Goal: Check status

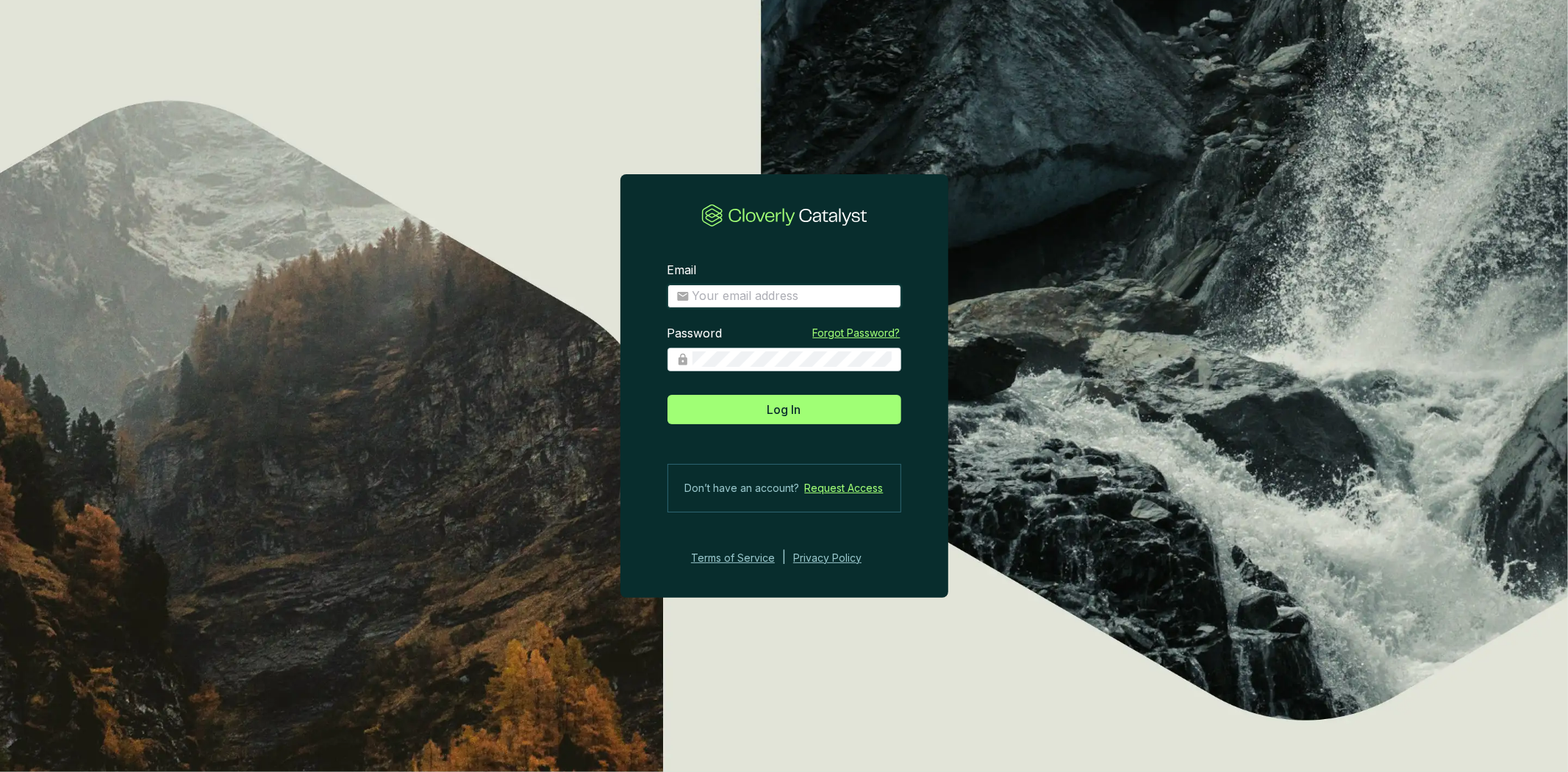
click at [818, 303] on input "Email" at bounding box center [793, 296] width 200 height 17
type input "[PERSON_NAME][EMAIL_ADDRESS][DOMAIN_NAME]"
click at [667, 395] on button "Log In" at bounding box center [784, 410] width 233 height 30
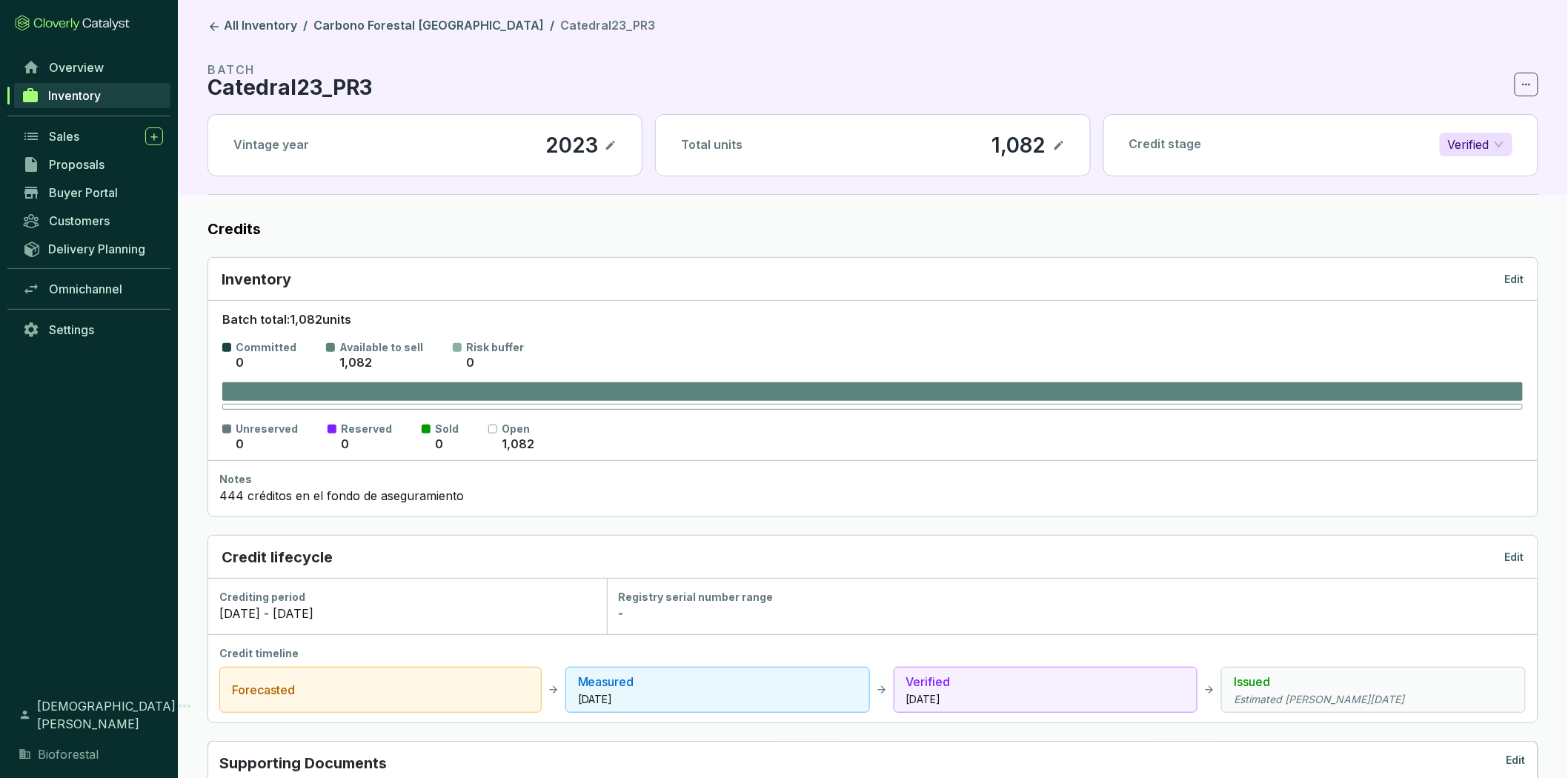
click at [116, 102] on link "Inventory" at bounding box center [92, 96] width 156 height 25
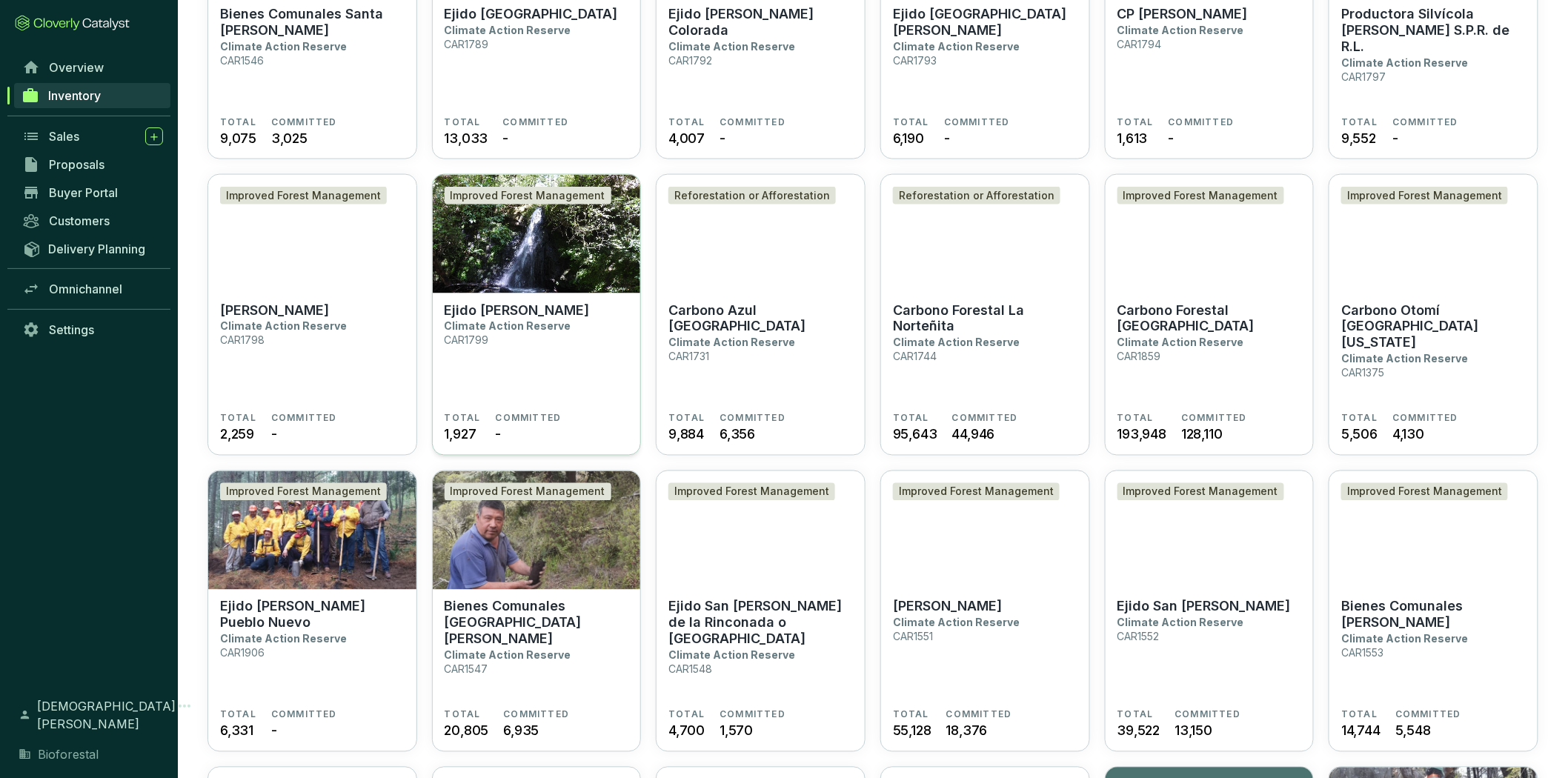
scroll to position [849, 0]
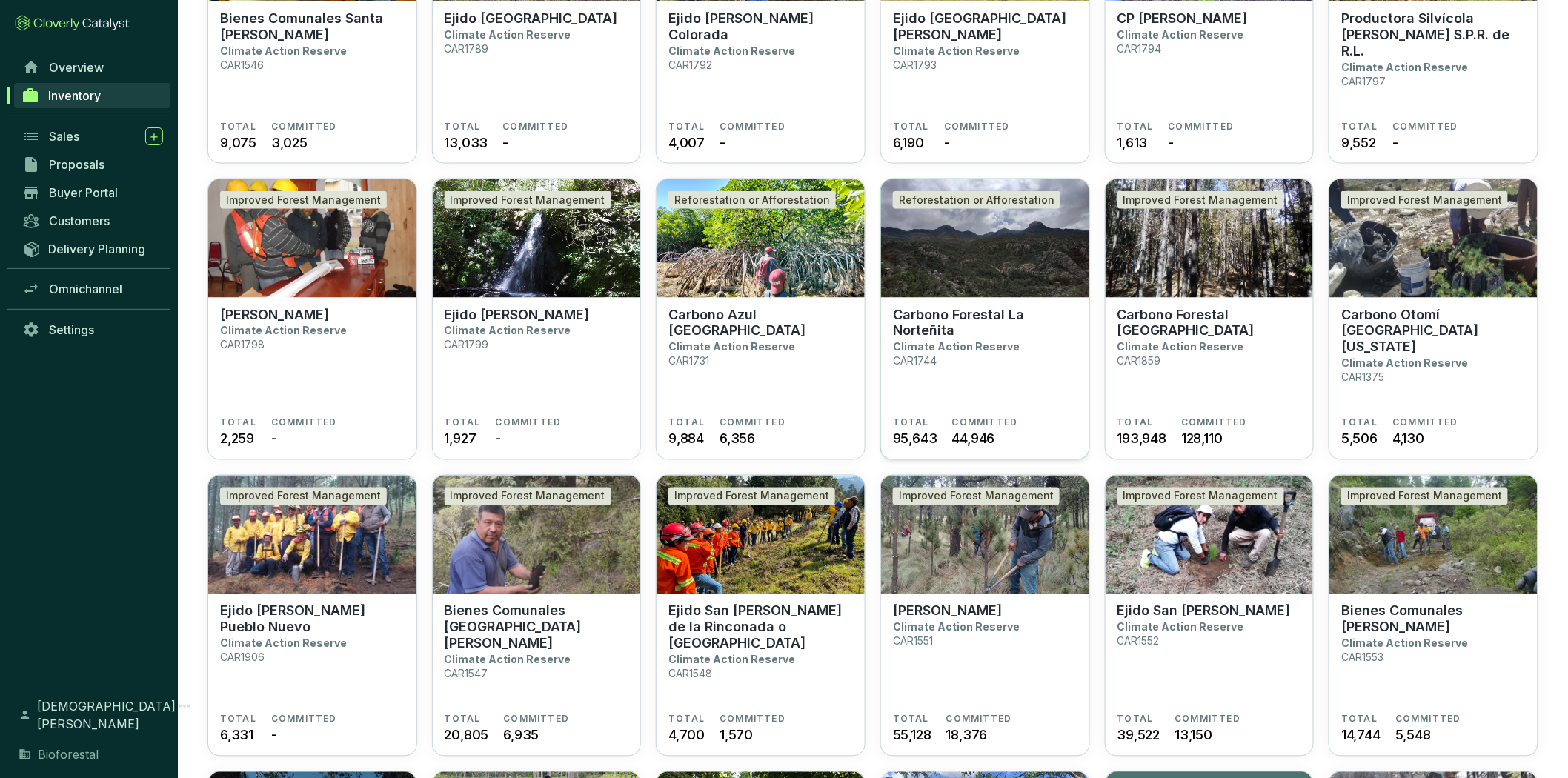
click at [994, 330] on p "Carbono Forestal La Norteñita" at bounding box center [985, 322] width 184 height 32
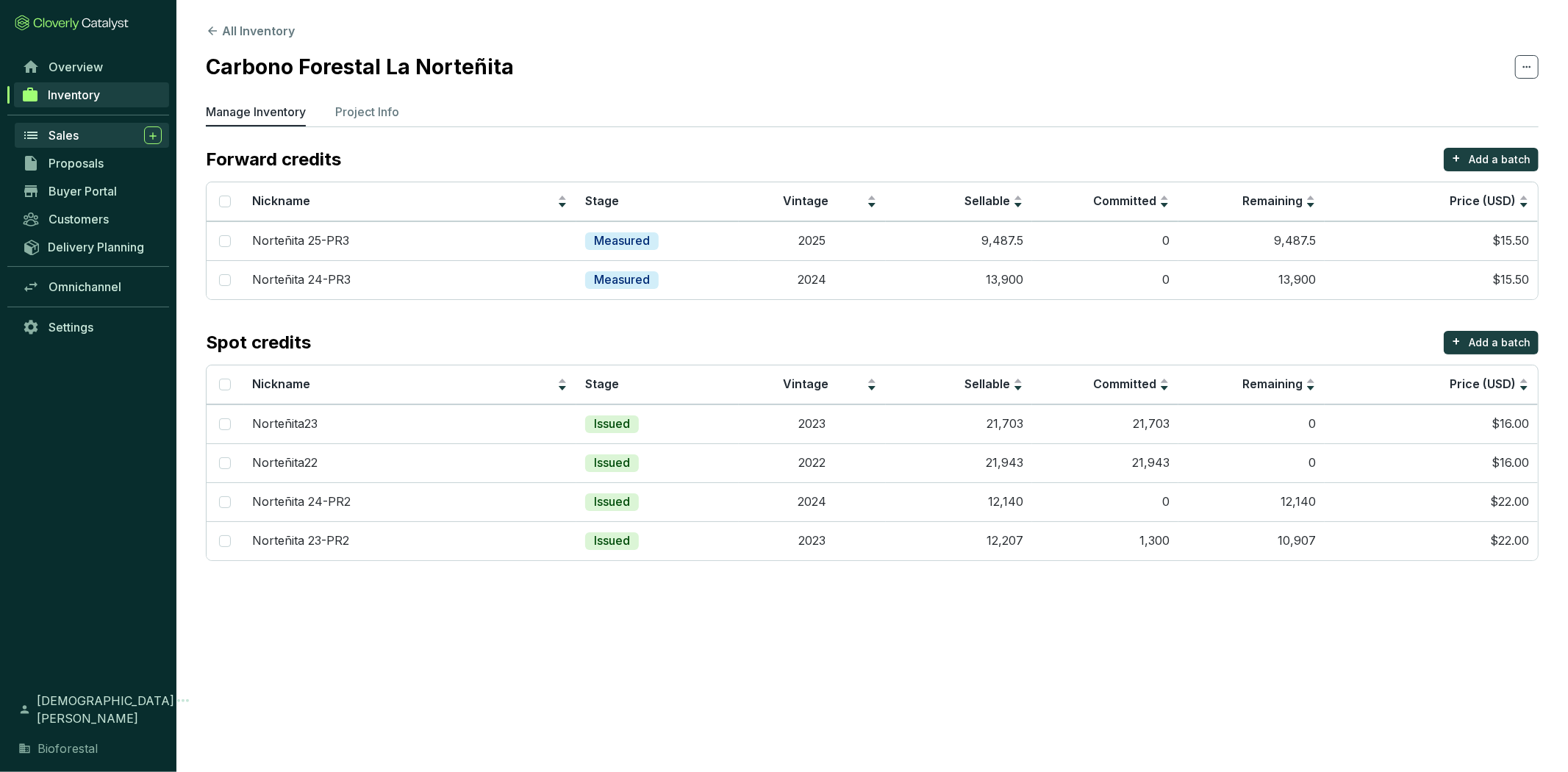
click at [97, 138] on div "Sales" at bounding box center [105, 135] width 113 height 17
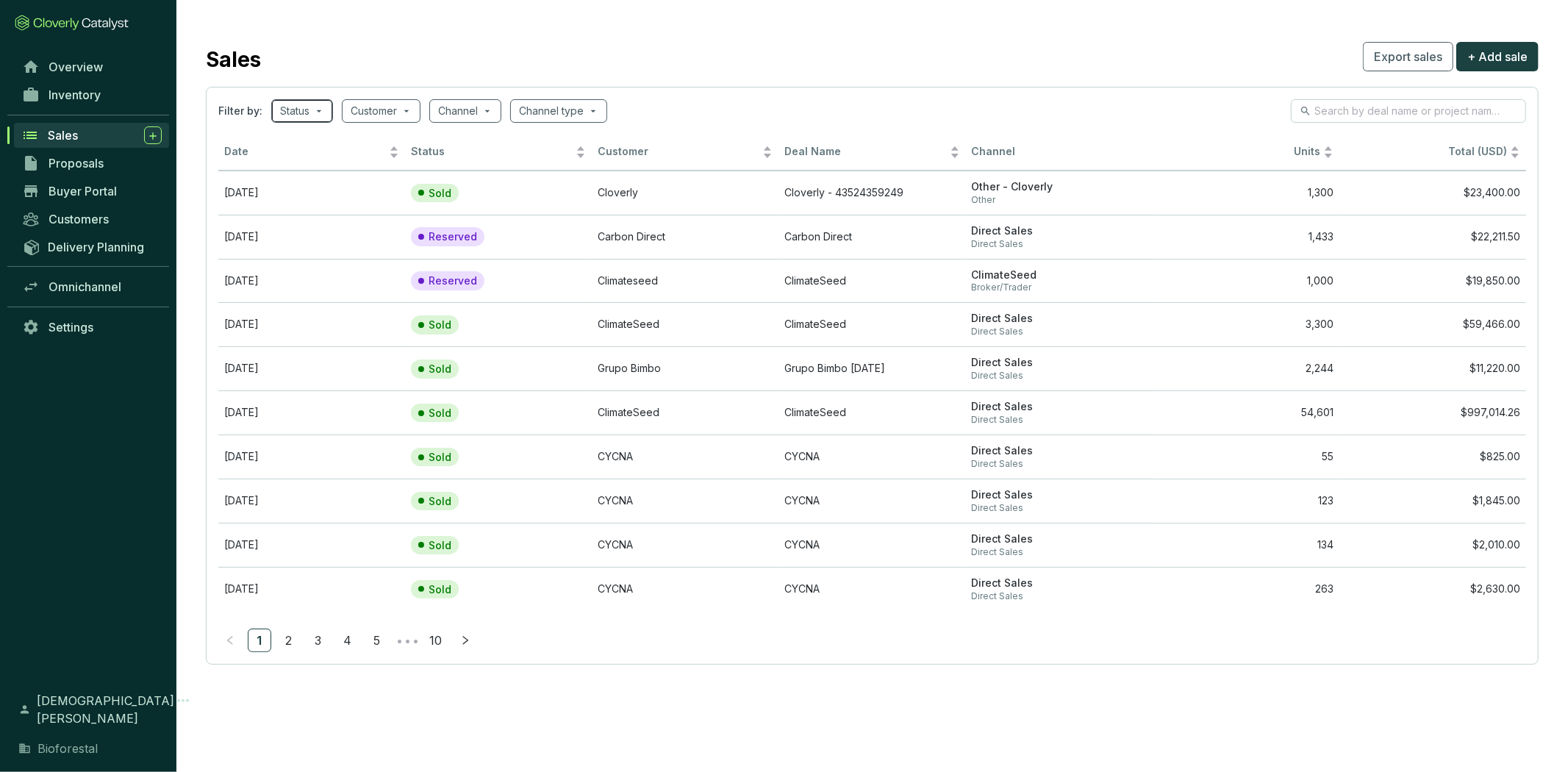
click at [328, 109] on div "Status" at bounding box center [301, 111] width 62 height 24
click at [305, 186] on span "Sold" at bounding box center [318, 188] width 37 height 17
click at [300, 186] on input "Sold" at bounding box center [294, 188] width 12 height 12
checkbox input "true"
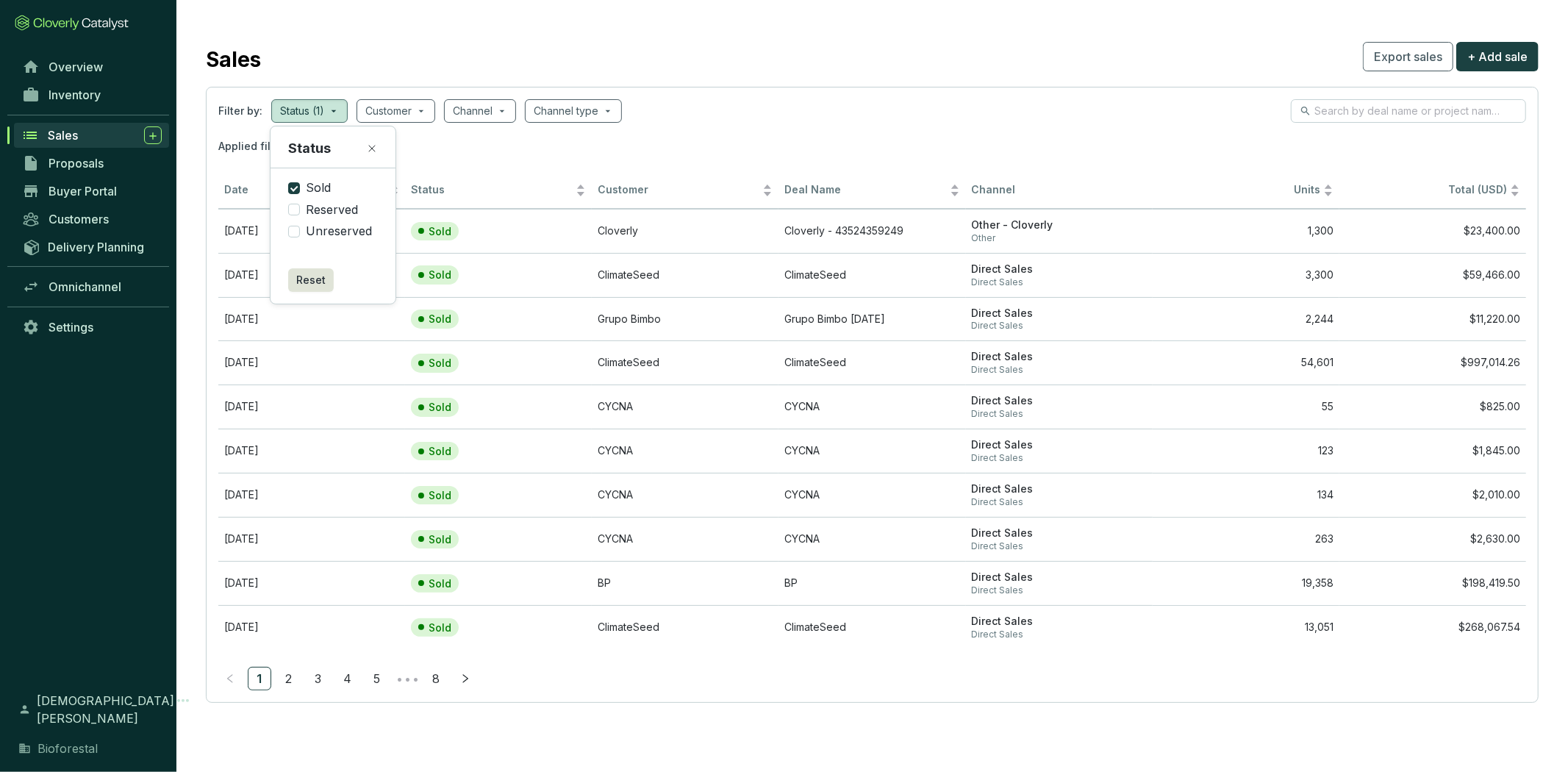
click at [813, 91] on section "Filter by: Status (1) Customer Channel Channel type Applied filters: STATUS Sol…" at bounding box center [872, 395] width 1333 height 616
click at [1195, 233] on td "1,300" at bounding box center [1247, 231] width 186 height 44
